Goal: Task Accomplishment & Management: Use online tool/utility

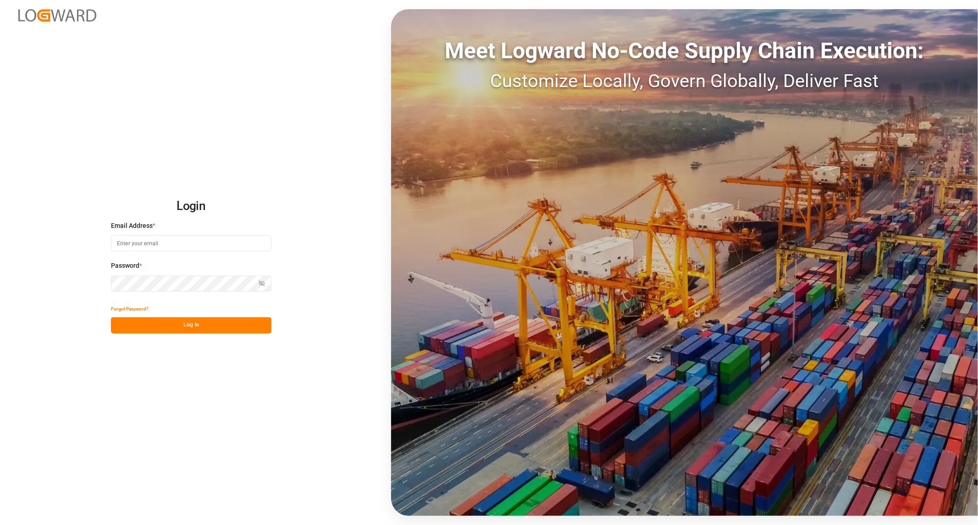
click at [180, 244] on input at bounding box center [191, 243] width 160 height 16
type input "Frank.Ostermann@compo-expert.com"
click at [233, 328] on button "Log In" at bounding box center [191, 325] width 160 height 16
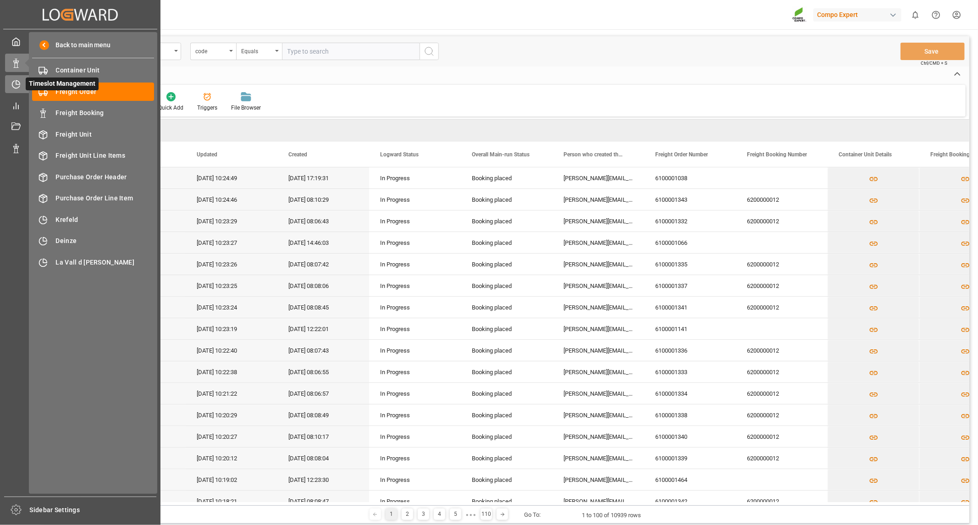
click at [17, 84] on icon at bounding box center [18, 83] width 4 height 4
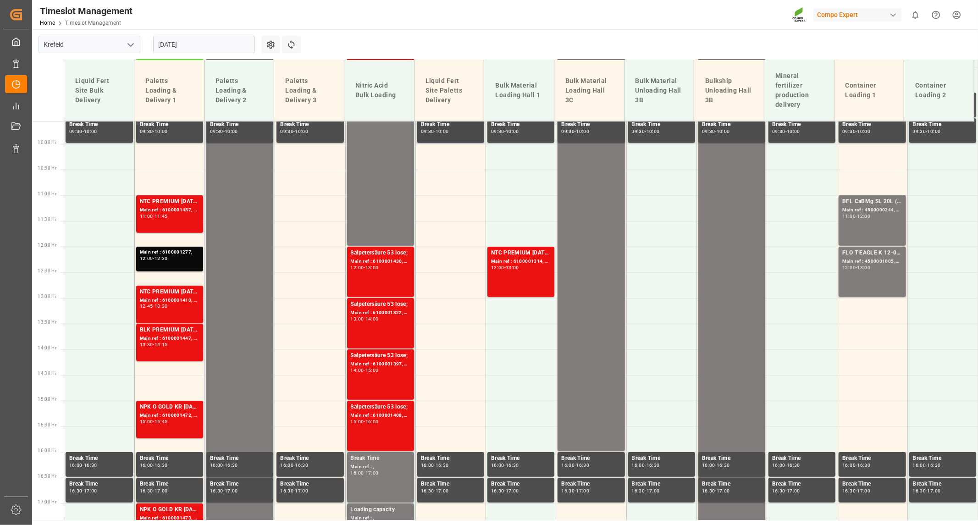
scroll to position [509, 0]
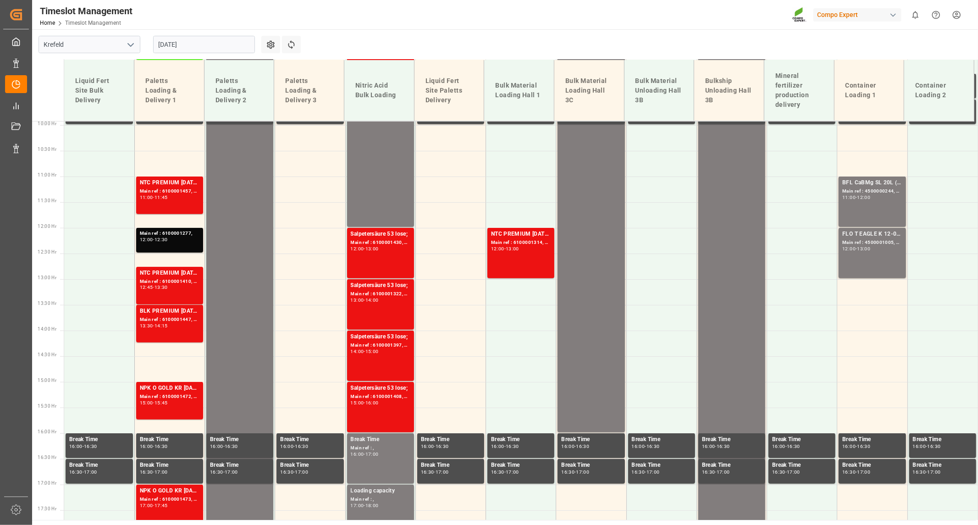
click at [215, 51] on div "29.08.2025" at bounding box center [204, 44] width 115 height 30
click at [209, 43] on input "29.08.2025" at bounding box center [204, 44] width 102 height 17
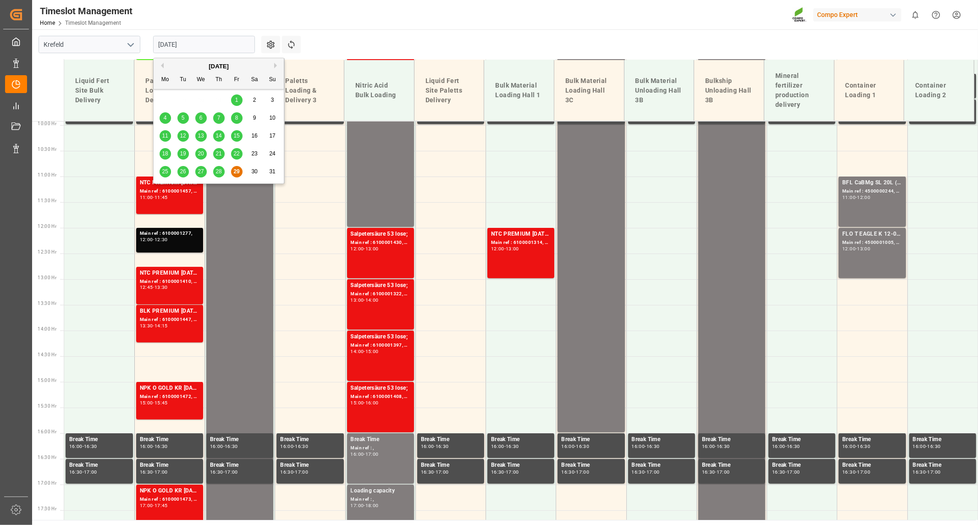
click at [273, 64] on div "August 2025" at bounding box center [219, 66] width 130 height 9
click at [277, 65] on button "Next Month" at bounding box center [277, 66] width 6 height 6
click at [166, 101] on span "1" at bounding box center [165, 100] width 3 height 6
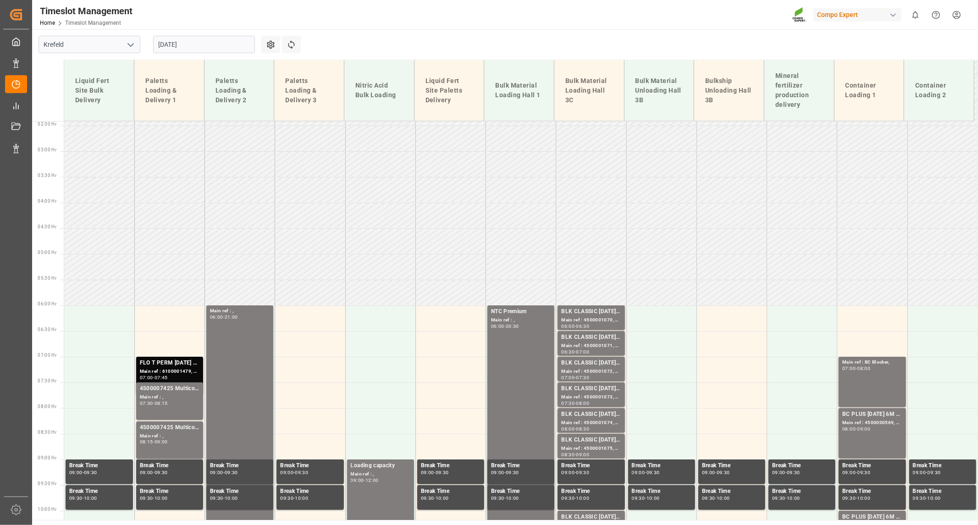
scroll to position [120, 0]
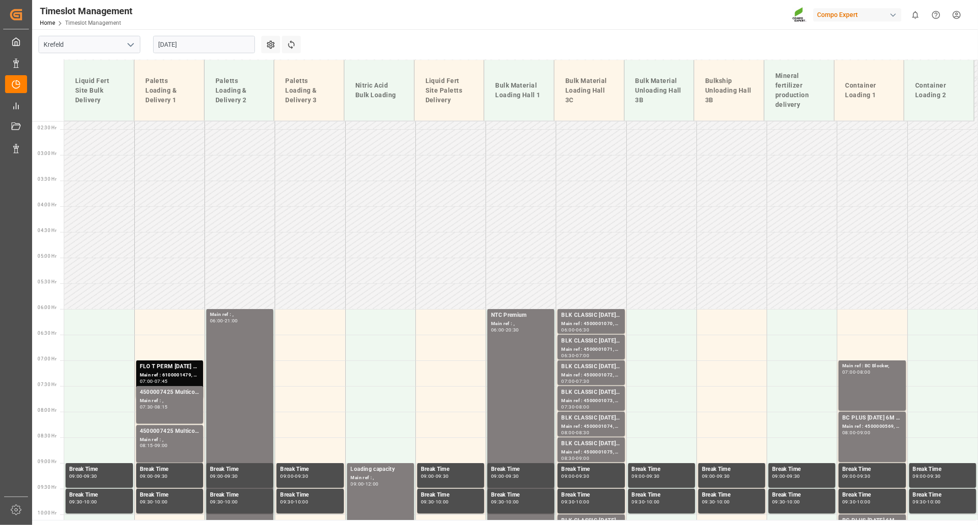
click at [200, 50] on input "01.09.2025" at bounding box center [204, 44] width 102 height 17
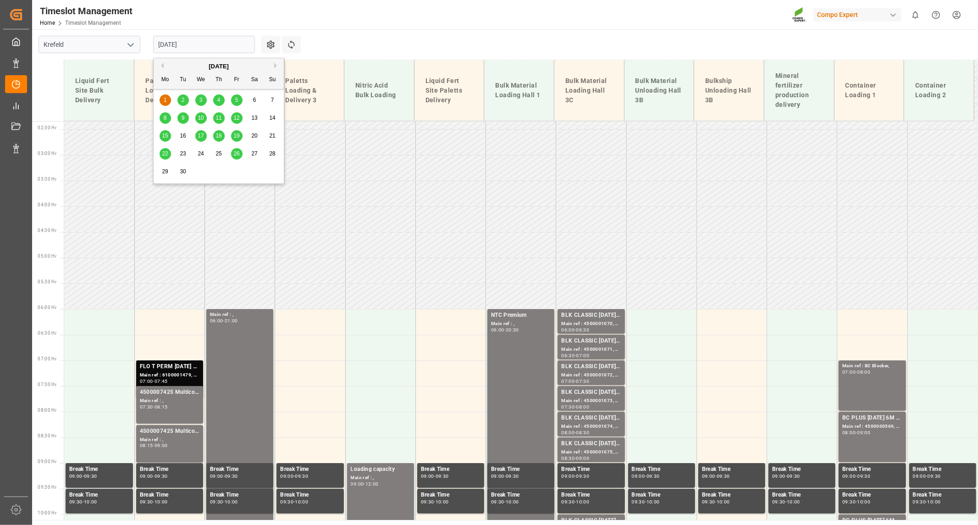
click at [182, 97] on span "2" at bounding box center [183, 100] width 3 height 6
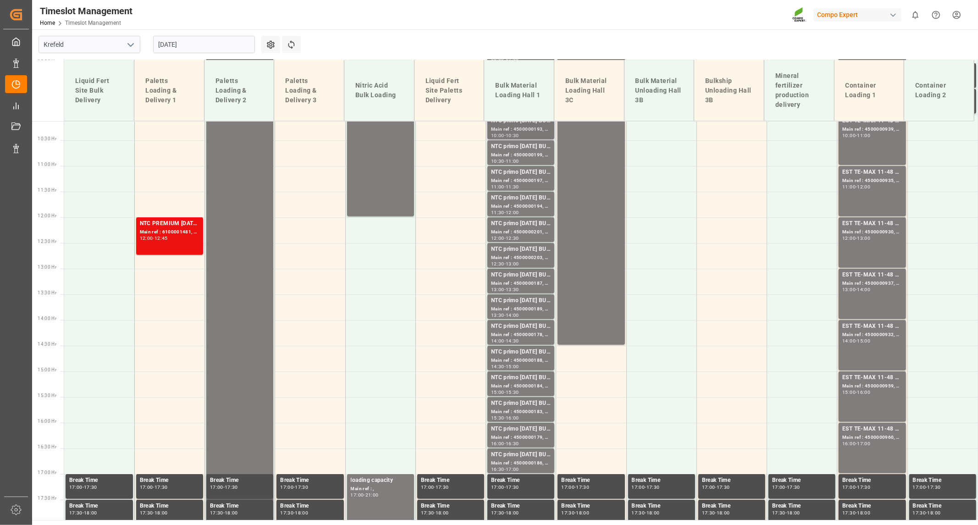
scroll to position [332, 0]
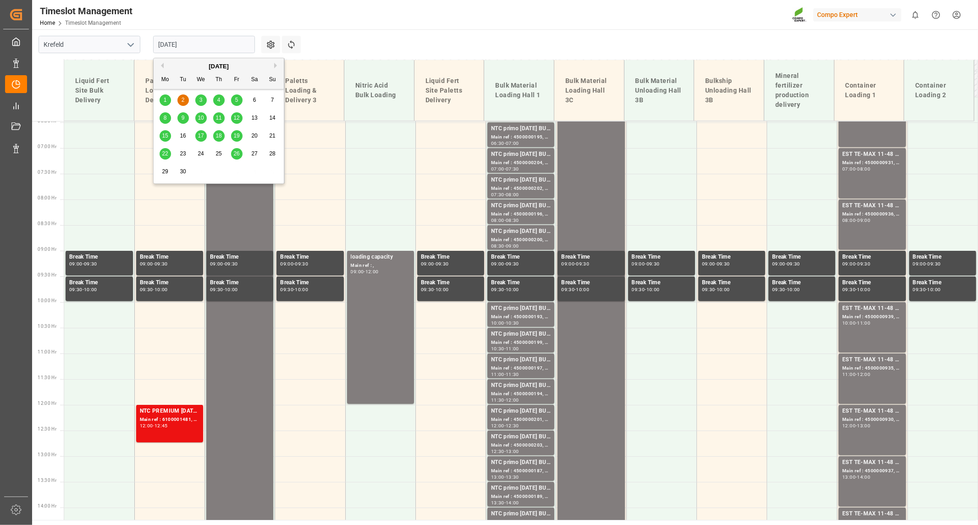
drag, startPoint x: 226, startPoint y: 45, endPoint x: 237, endPoint y: 90, distance: 46.7
click at [226, 46] on input "02.09.2025" at bounding box center [204, 44] width 102 height 17
click at [203, 102] on div "3" at bounding box center [200, 100] width 11 height 11
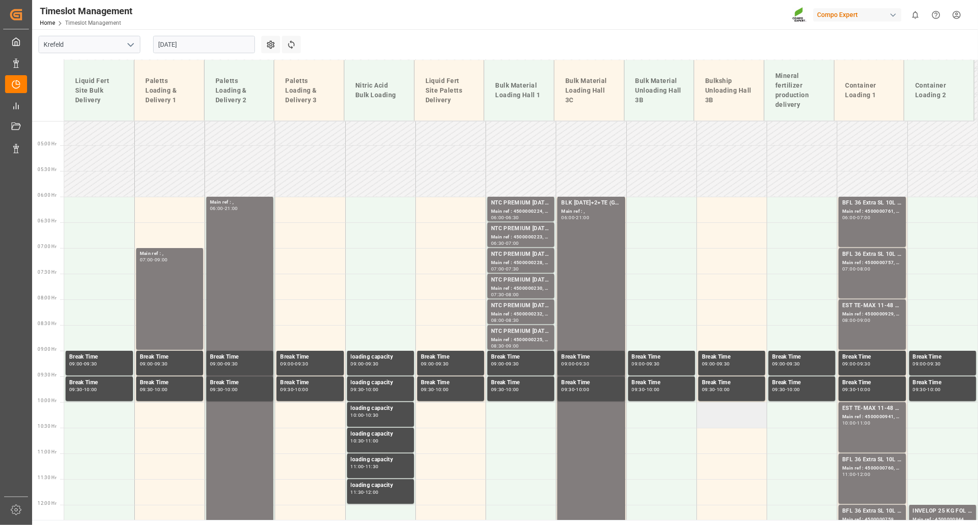
scroll to position [231, 0]
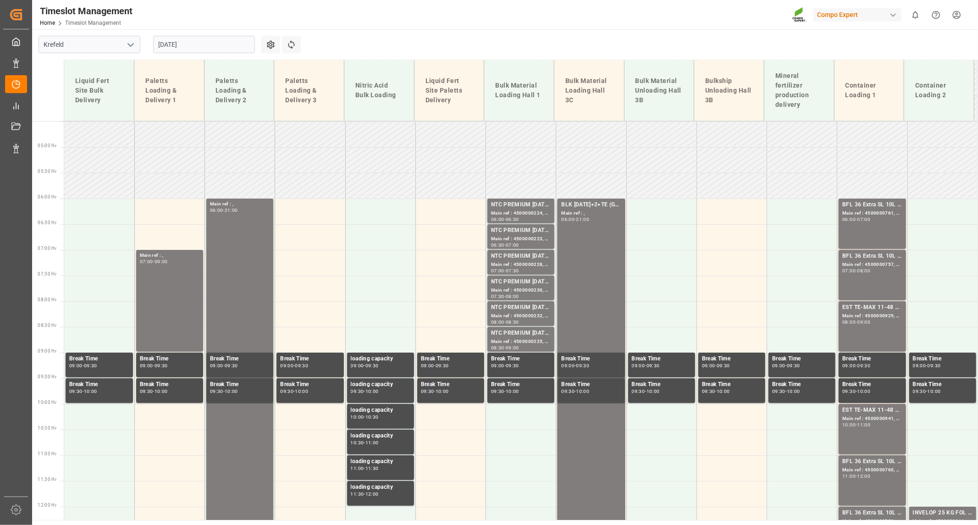
click at [216, 42] on input "03.09.2025" at bounding box center [204, 44] width 102 height 17
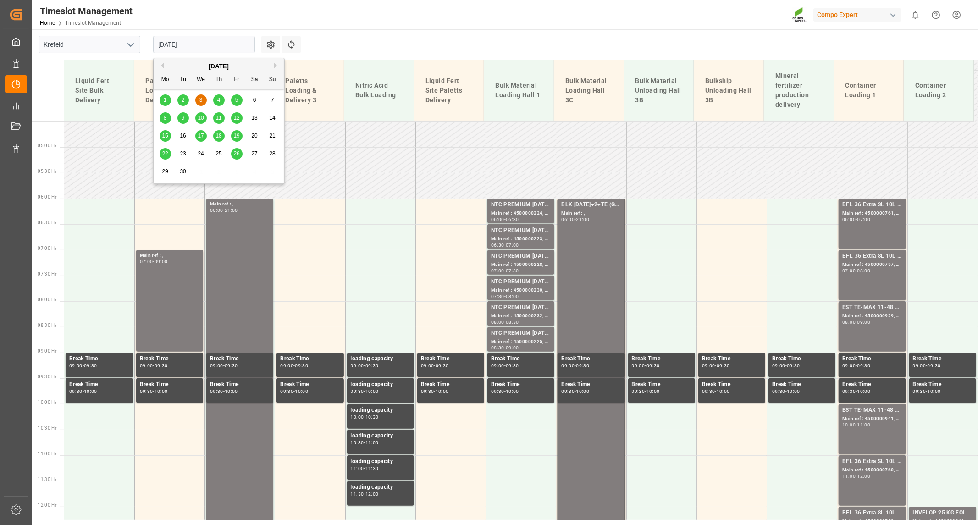
drag, startPoint x: 184, startPoint y: 100, endPoint x: 228, endPoint y: 116, distance: 46.4
click at [185, 100] on div "2" at bounding box center [182, 100] width 11 height 11
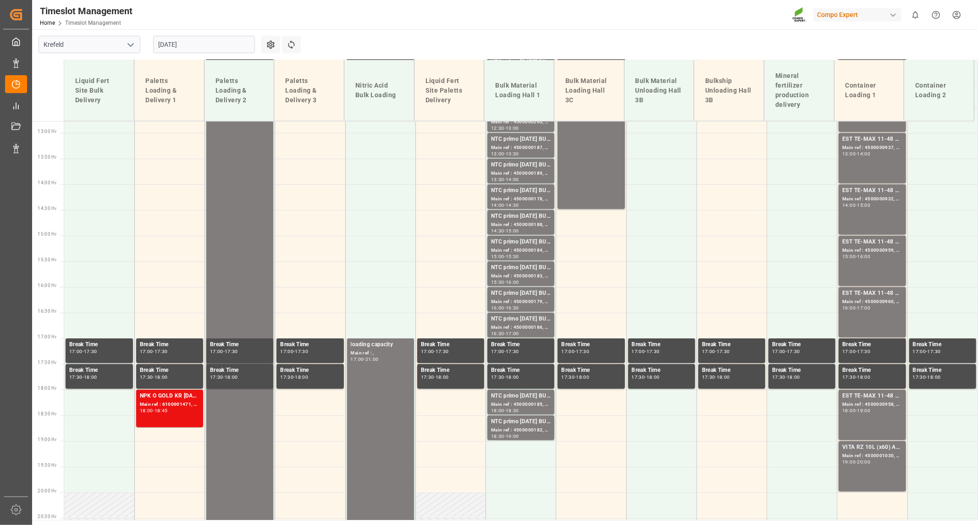
scroll to position [528, 0]
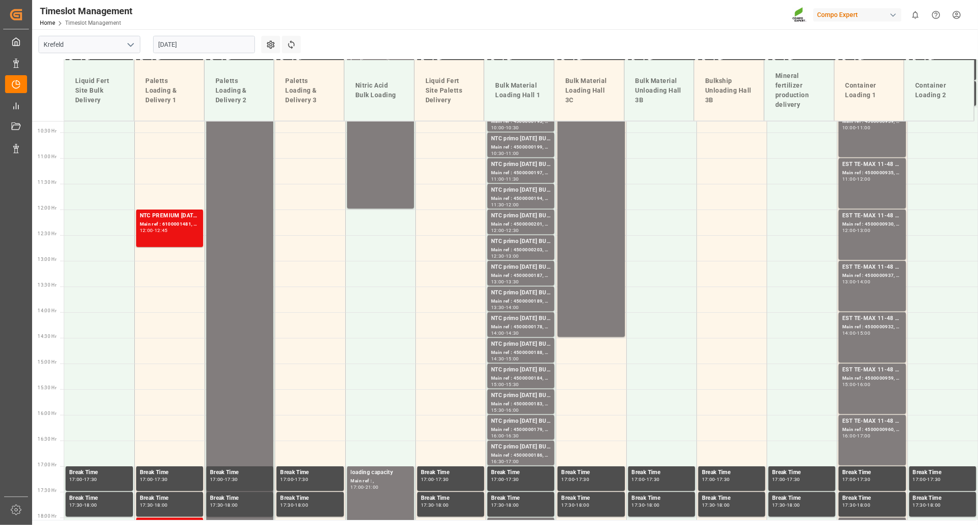
click at [200, 46] on input "02.09.2025" at bounding box center [204, 44] width 102 height 17
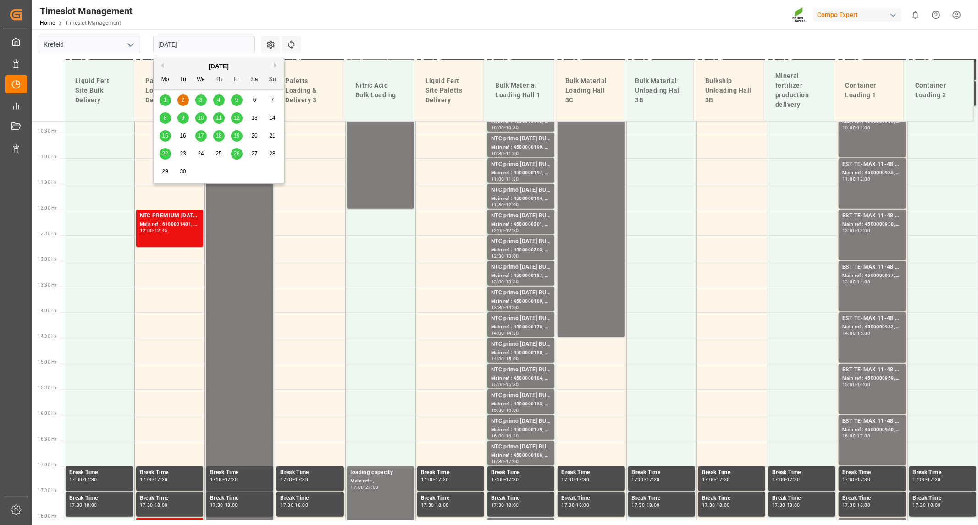
drag, startPoint x: 199, startPoint y: 43, endPoint x: 200, endPoint y: 48, distance: 4.8
click at [199, 44] on input "02.09.2025" at bounding box center [204, 44] width 102 height 17
click at [200, 99] on span "3" at bounding box center [200, 100] width 3 height 6
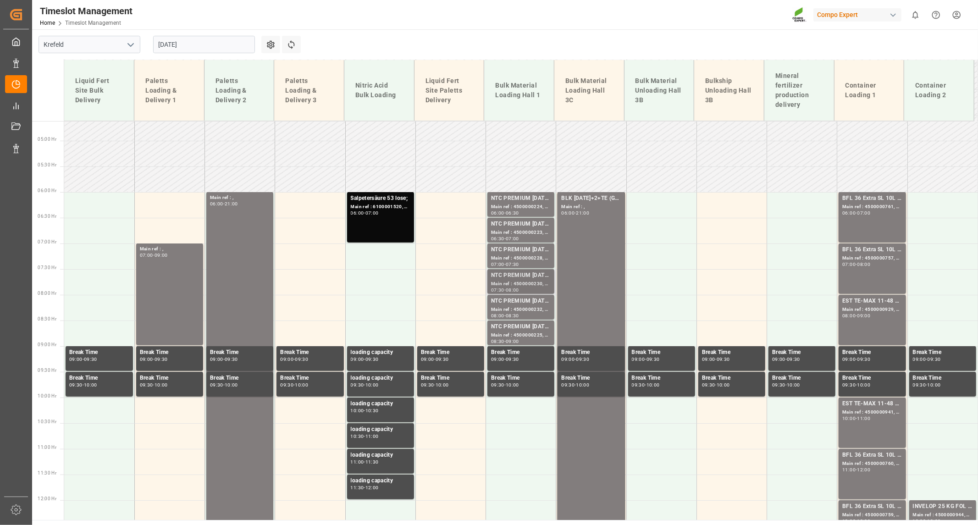
scroll to position [254, 0]
